Goal: Information Seeking & Learning: Check status

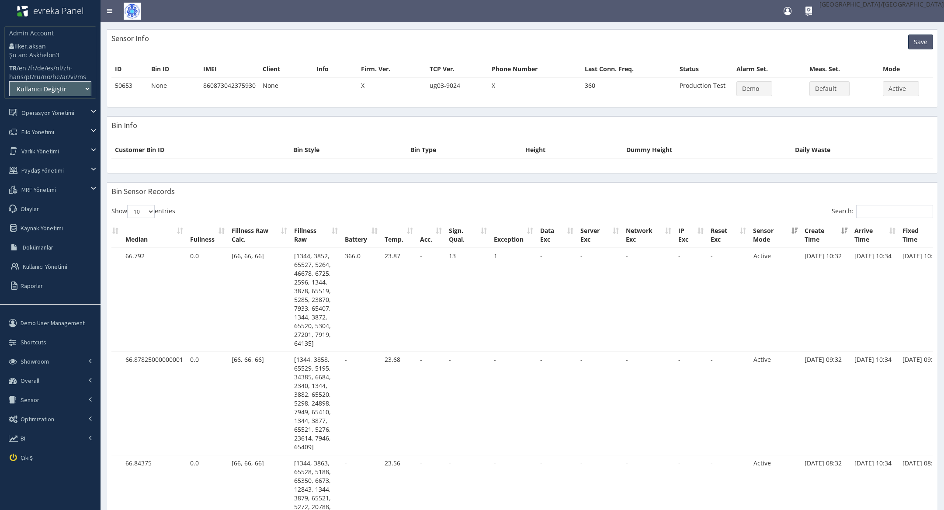
scroll to position [0, 78]
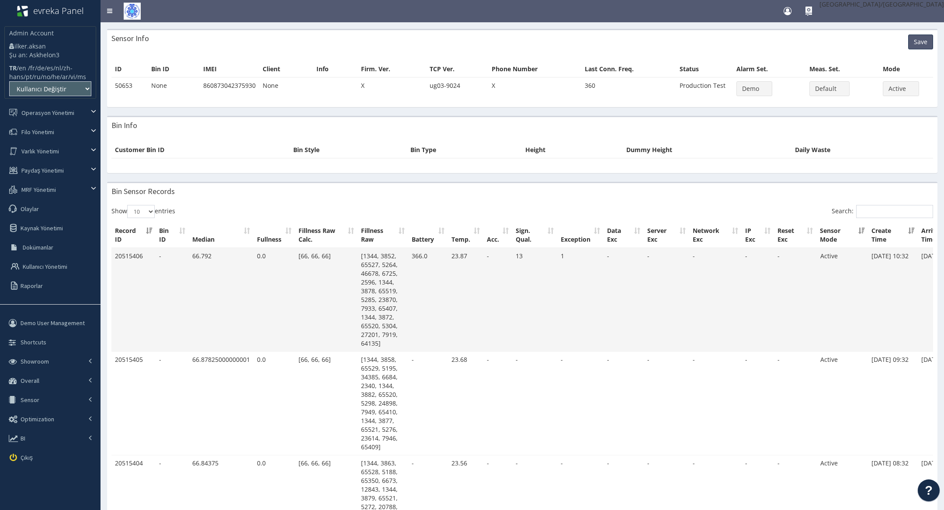
scroll to position [0, 78]
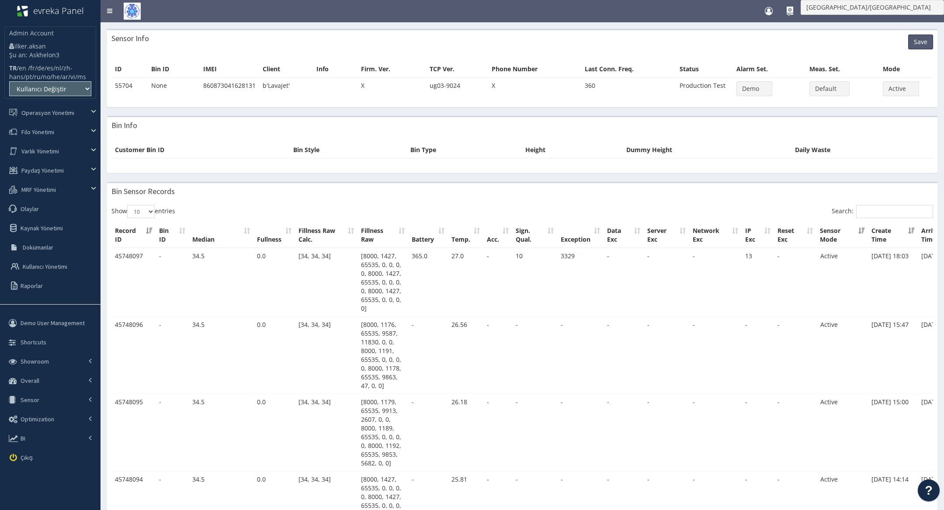
click at [369, 71] on th "Firm. Ver." at bounding box center [392, 69] width 69 height 16
